Goal: Answer question/provide support: Participate in discussion

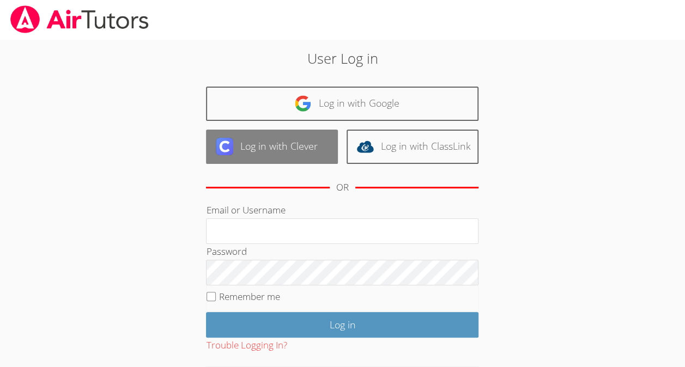
click at [323, 147] on link "Log in with Clever" at bounding box center [272, 147] width 132 height 34
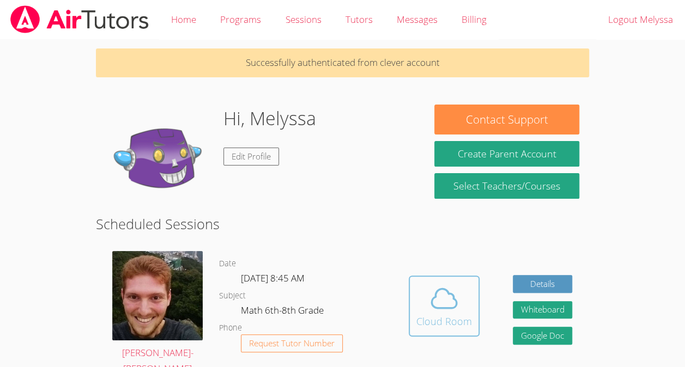
click at [452, 307] on icon at bounding box center [444, 298] width 25 height 19
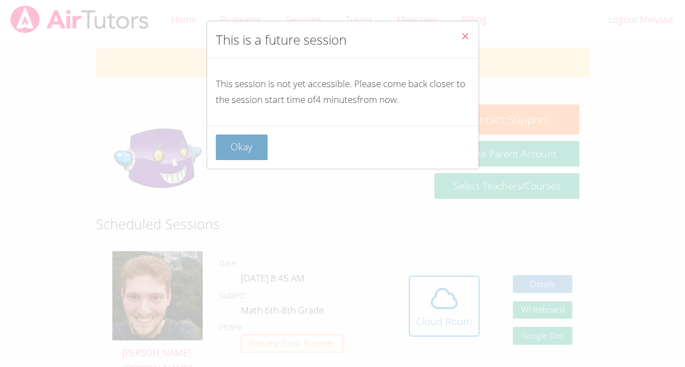
click at [245, 153] on button "Okay" at bounding box center [242, 148] width 52 height 26
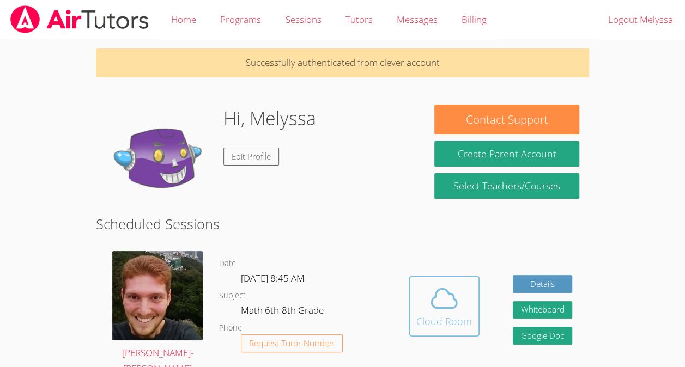
click at [440, 311] on icon at bounding box center [444, 298] width 31 height 31
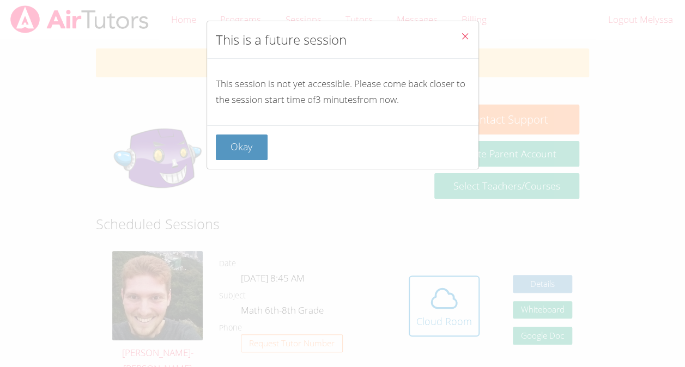
click at [457, 45] on button "Close" at bounding box center [465, 37] width 27 height 33
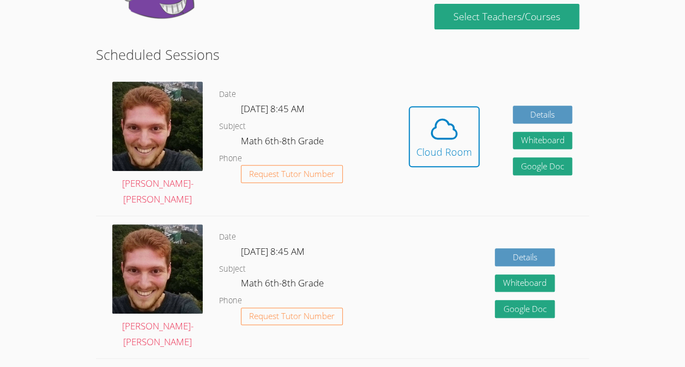
scroll to position [186, 0]
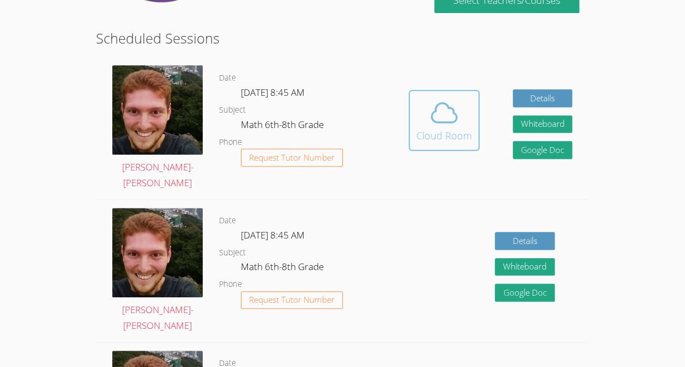
click at [450, 137] on div "Cloud Room" at bounding box center [444, 135] width 56 height 15
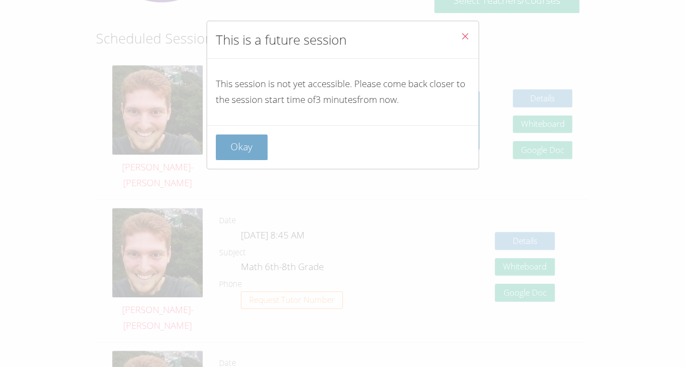
click at [249, 159] on button "Okay" at bounding box center [242, 148] width 52 height 26
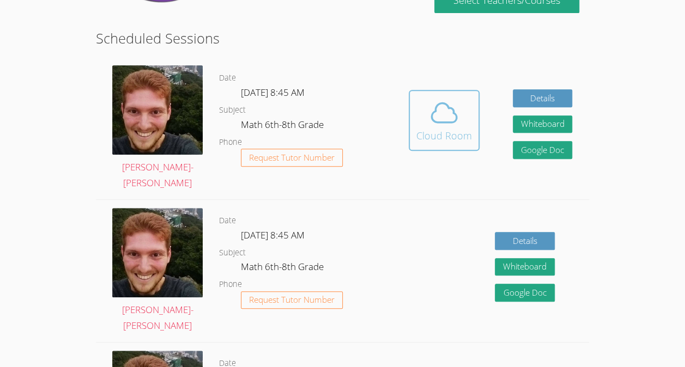
click at [443, 124] on icon at bounding box center [444, 113] width 31 height 31
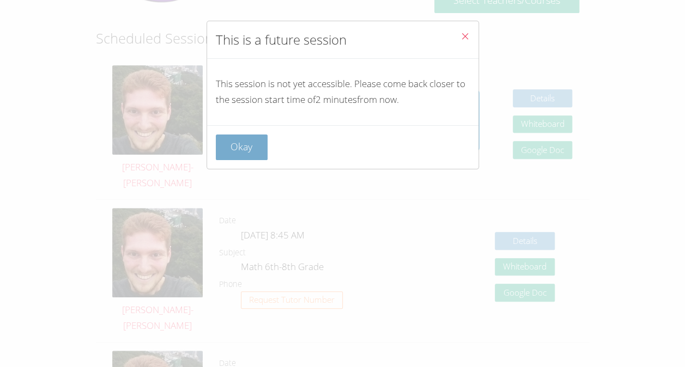
click at [251, 155] on button "Okay" at bounding box center [242, 148] width 52 height 26
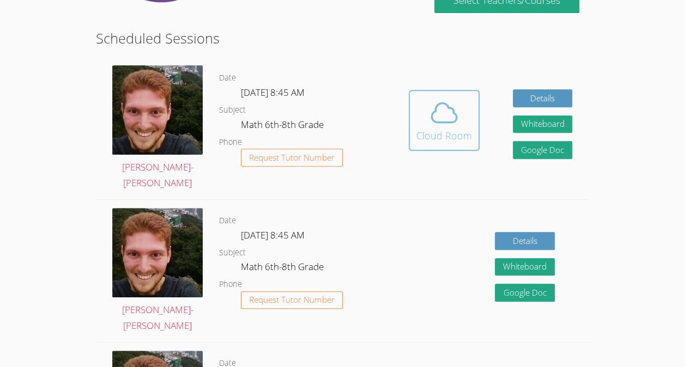
click at [422, 118] on span at bounding box center [444, 113] width 56 height 31
click at [433, 108] on icon at bounding box center [444, 113] width 31 height 31
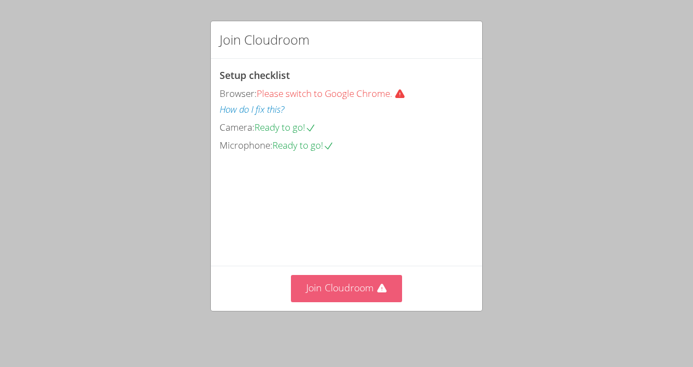
click at [361, 287] on button "Join Cloudroom" at bounding box center [347, 288] width 112 height 27
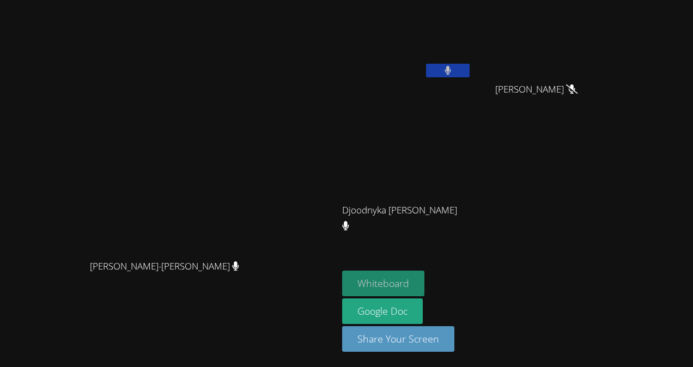
click at [425, 283] on button "Whiteboard" at bounding box center [383, 284] width 82 height 26
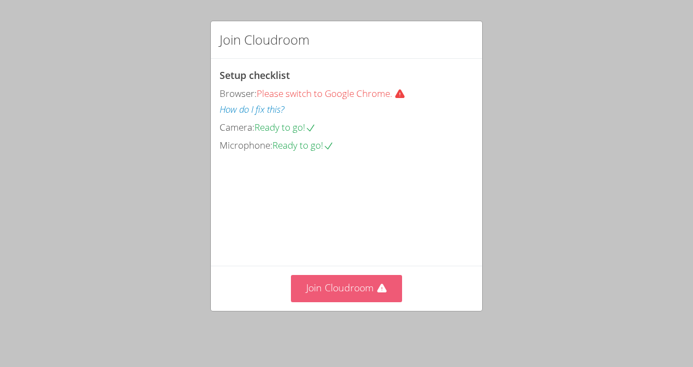
click at [346, 296] on button "Join Cloudroom" at bounding box center [347, 288] width 112 height 27
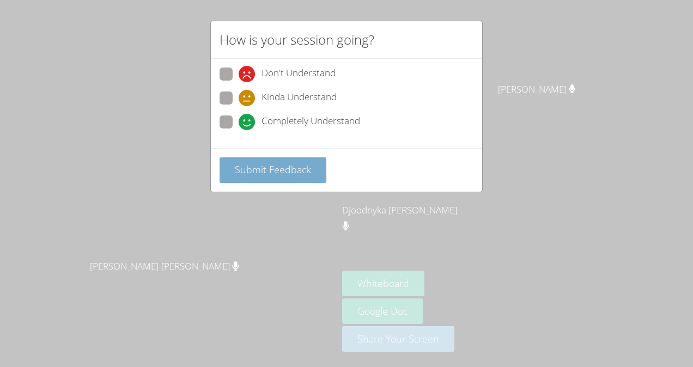
click at [279, 171] on span "Submit Feedback" at bounding box center [273, 169] width 76 height 13
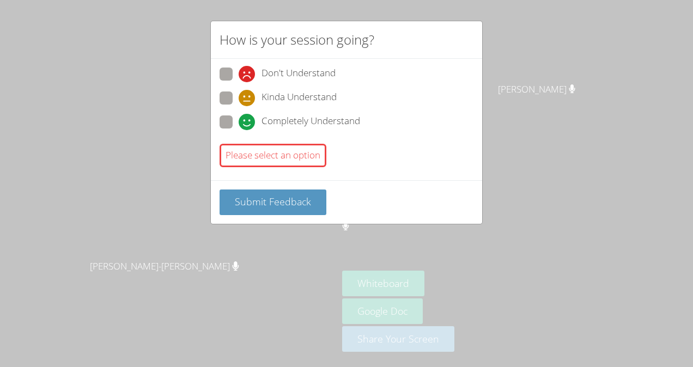
click at [284, 213] on div "Submit Feedback" at bounding box center [346, 202] width 271 height 44
click at [249, 124] on icon at bounding box center [247, 122] width 16 height 16
click at [248, 124] on input "Completely Understand" at bounding box center [243, 120] width 9 height 9
radio input "true"
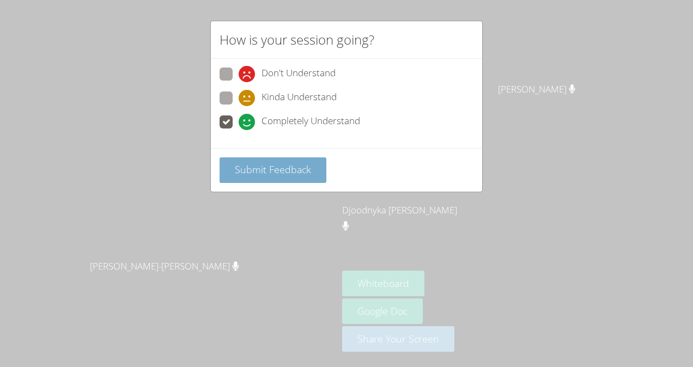
click at [262, 167] on span "Submit Feedback" at bounding box center [273, 169] width 76 height 13
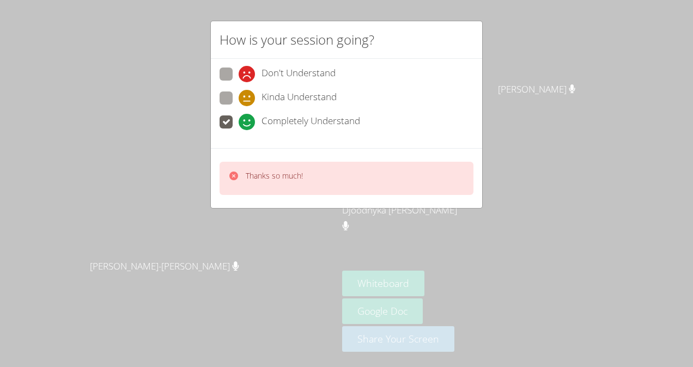
click at [226, 171] on div "Thanks so much!" at bounding box center [347, 178] width 254 height 33
